Goal: Complete application form

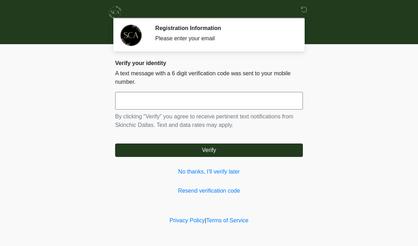
click at [176, 100] on input "text" at bounding box center [209, 101] width 188 height 18
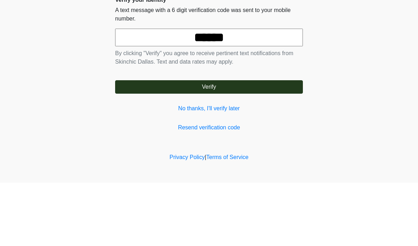
type input "******"
click at [379, 56] on body "‎ ‎ Registration Information Please enter your email Please connect to Wi-Fi no…" at bounding box center [209, 123] width 418 height 246
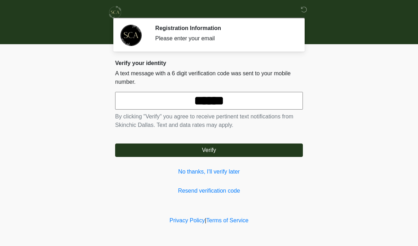
click at [220, 149] on button "Verify" at bounding box center [209, 150] width 188 height 13
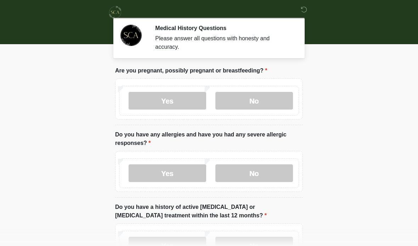
click at [257, 103] on label "No" at bounding box center [254, 101] width 78 height 18
click at [256, 173] on label "No" at bounding box center [254, 174] width 78 height 18
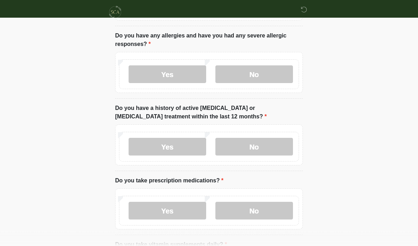
scroll to position [99, 0]
click at [258, 146] on label "No" at bounding box center [254, 147] width 78 height 18
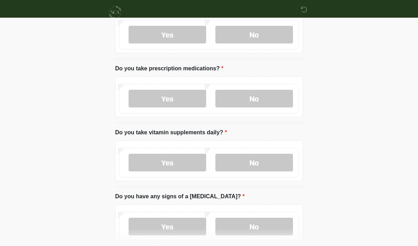
scroll to position [213, 0]
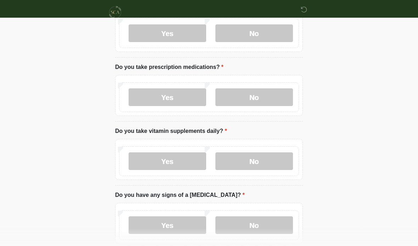
click at [167, 100] on label "Yes" at bounding box center [168, 98] width 78 height 18
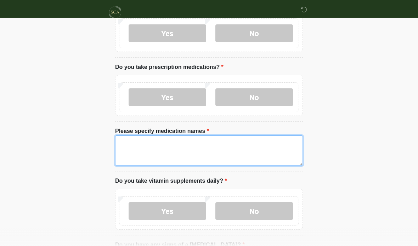
click at [218, 150] on textarea "Please specify medication names" at bounding box center [209, 151] width 188 height 30
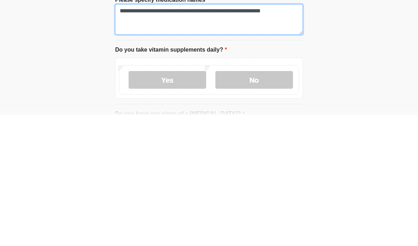
type textarea "**********"
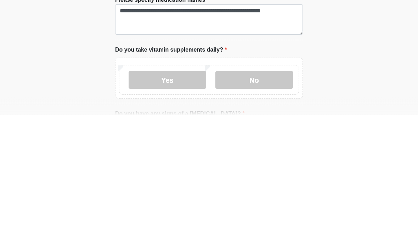
click at [172, 203] on label "Yes" at bounding box center [168, 212] width 78 height 18
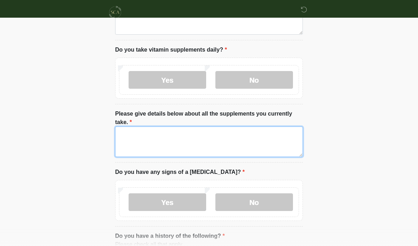
click at [235, 140] on textarea "Please give details below about all the supplements you currently take." at bounding box center [209, 142] width 188 height 30
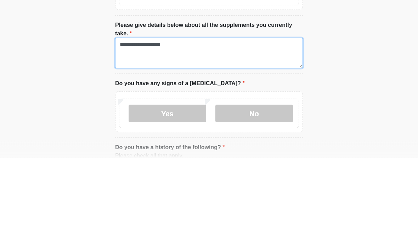
type textarea "**********"
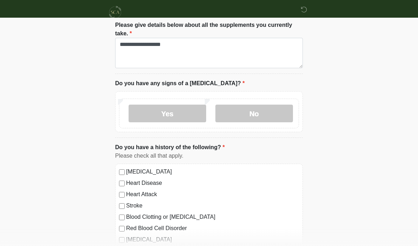
click at [258, 112] on label "No" at bounding box center [254, 114] width 78 height 18
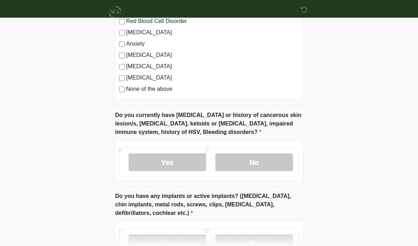
scroll to position [641, 0]
click at [268, 158] on label "No" at bounding box center [254, 163] width 78 height 18
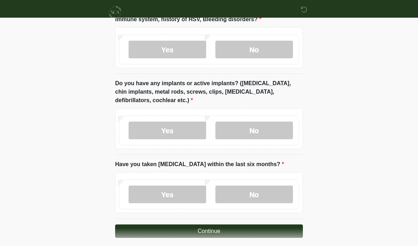
scroll to position [753, 0]
click at [276, 130] on label "No" at bounding box center [254, 131] width 78 height 18
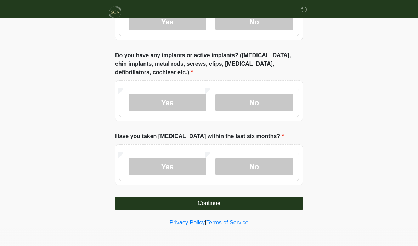
click at [261, 163] on label "No" at bounding box center [254, 167] width 78 height 18
click at [209, 203] on button "Continue" at bounding box center [209, 203] width 188 height 13
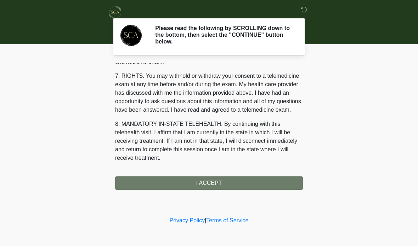
scroll to position [306, 0]
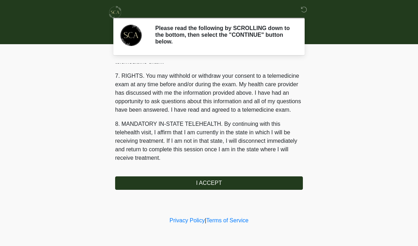
click at [208, 182] on button "I ACCEPT" at bounding box center [209, 183] width 188 height 13
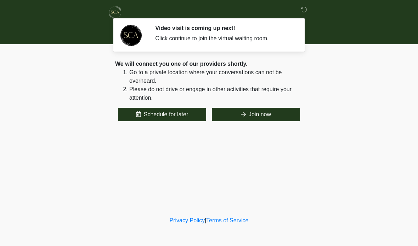
click at [267, 112] on button "Join now" at bounding box center [256, 114] width 88 height 13
